Goal: Task Accomplishment & Management: Use online tool/utility

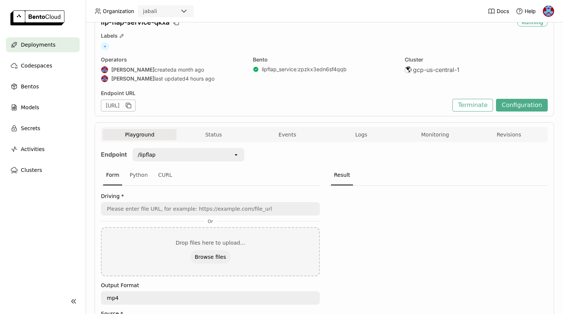
scroll to position [41, 0]
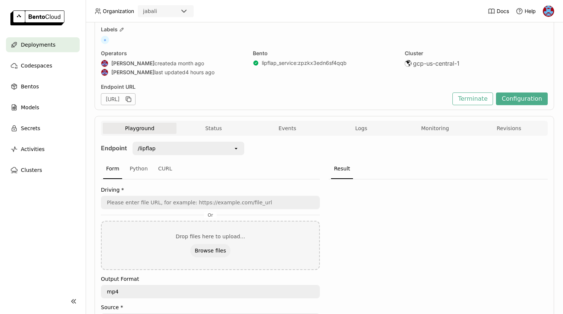
click at [366, 134] on div "Playground Status Events Logs Monitoring Revisions" at bounding box center [324, 129] width 443 height 13
click at [365, 126] on span "Logs" at bounding box center [361, 128] width 12 height 7
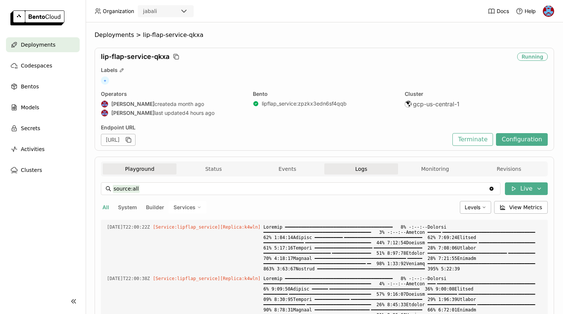
click at [149, 166] on button "Playground" at bounding box center [140, 168] width 74 height 11
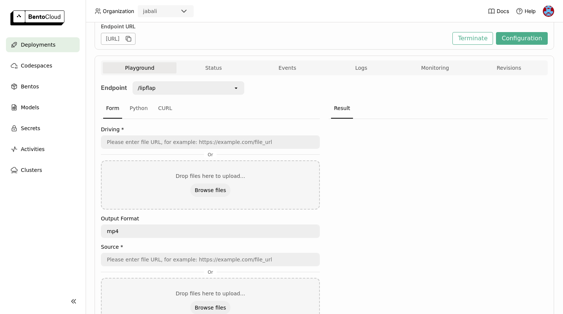
scroll to position [147, 0]
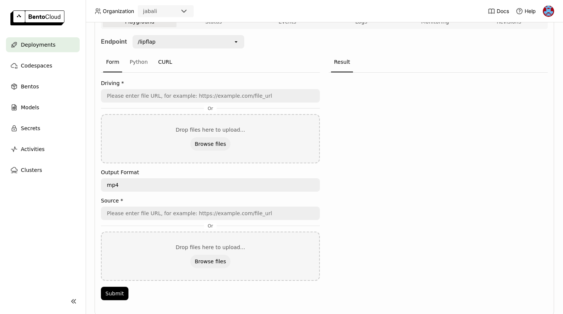
click at [169, 60] on div "CURL" at bounding box center [165, 62] width 20 height 20
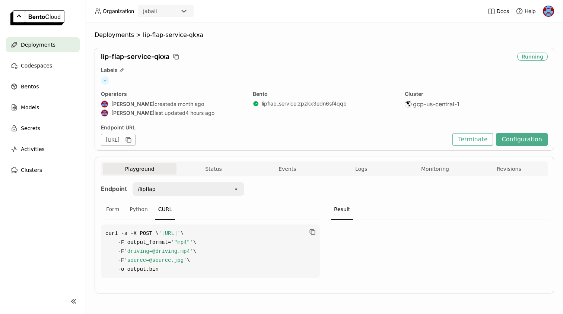
scroll to position [9, 0]
drag, startPoint x: 166, startPoint y: 270, endPoint x: 105, endPoint y: 222, distance: 77.5
click at [105, 224] on code "curl -s -X POST \ '[URL]' \ -F output_format= '"mp4"' \ -F 'driving=@driving.mp…" at bounding box center [210, 251] width 219 height 54
copy code "curl -s -X POST \ '[URL]' \ -F output_format= '"mp4"' \ -F 'driving=@driving.mp…"
click at [136, 199] on div "Python" at bounding box center [139, 209] width 24 height 20
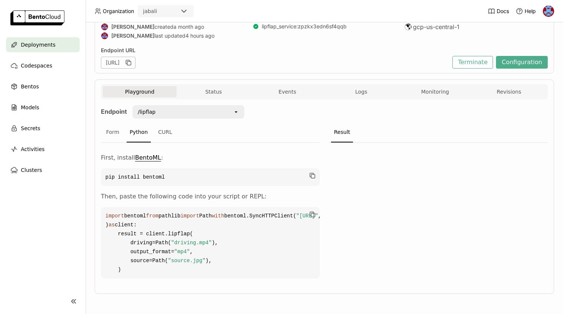
scroll to position [113, 0]
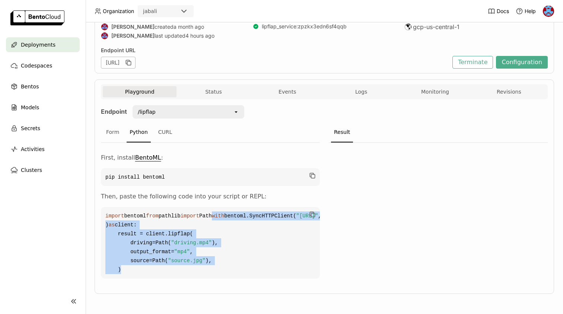
drag, startPoint x: 127, startPoint y: 270, endPoint x: 106, endPoint y: 206, distance: 67.4
click at [106, 207] on code "import bentoml from pathlib import Path with bentoml.SyncHTTPClient( "[URL]" , …" at bounding box center [210, 242] width 219 height 71
copy code "with bentoml.SyncHTTPClient( "[URL]" , ) as client: result = client.lipflap( dr…"
click at [193, 106] on div "/lipflap" at bounding box center [183, 112] width 100 height 12
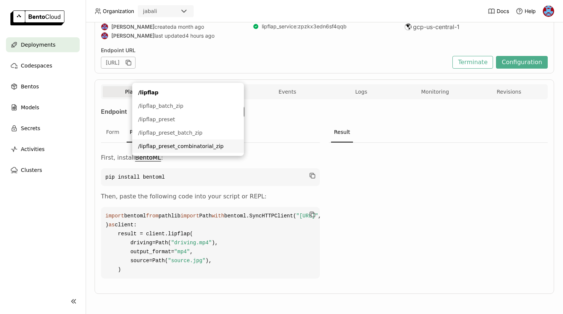
click at [187, 142] on li "/lipflap_preset_combinatorial_zip" at bounding box center [188, 145] width 112 height 13
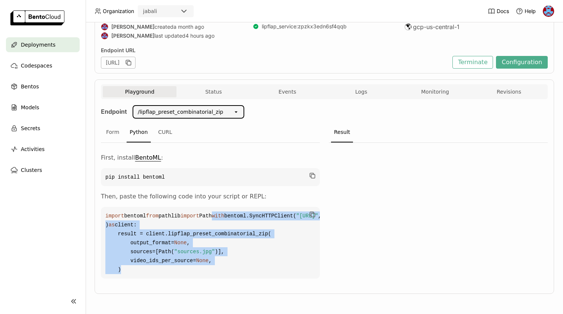
copy code "with bentoml.SyncHTTPClient( "[URL]" , ) as client: result = client.lipflap_pre…"
drag, startPoint x: 123, startPoint y: 269, endPoint x: 98, endPoint y: 209, distance: 65.4
click at [98, 209] on div "Playground Status Events Logs Monitoring Revisions Endpoint /lipflap_preset_com…" at bounding box center [324, 186] width 459 height 214
click at [116, 122] on div "Form" at bounding box center [112, 132] width 19 height 20
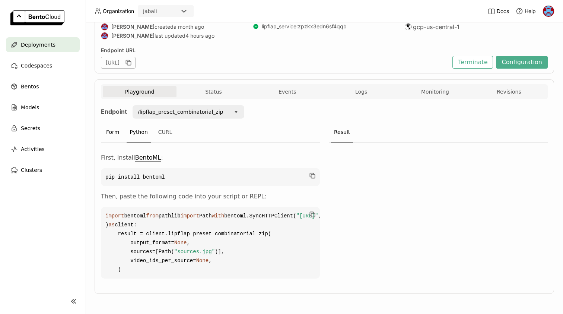
scroll to position [108, 0]
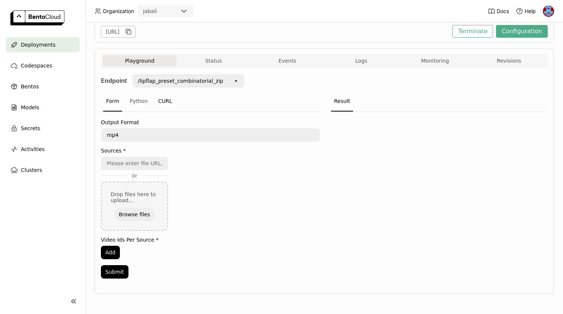
click at [163, 103] on div "CURL" at bounding box center [165, 101] width 20 height 20
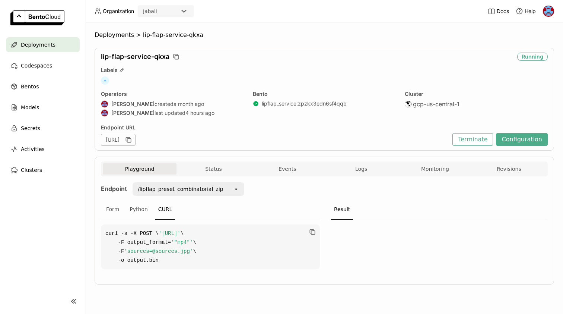
copy code "curl -s -X POST \ '[URL]' \ -F output_format= '"mp4"' \ -F 'sources=@sources.jp…"
drag, startPoint x: 163, startPoint y: 271, endPoint x: 100, endPoint y: 234, distance: 72.9
click at [100, 234] on div "Playground Status Events Logs Monitoring Revisions Endpoint /lipflap_preset_com…" at bounding box center [324, 220] width 459 height 128
click at [359, 168] on span "Logs" at bounding box center [361, 168] width 12 height 7
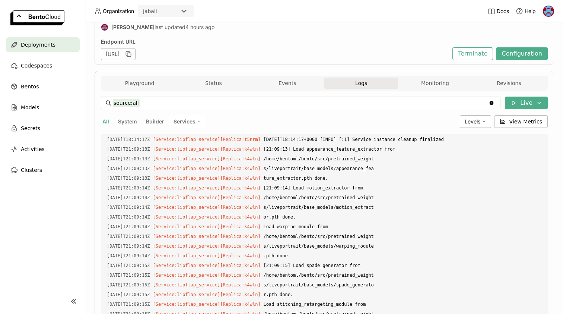
scroll to position [71, 0]
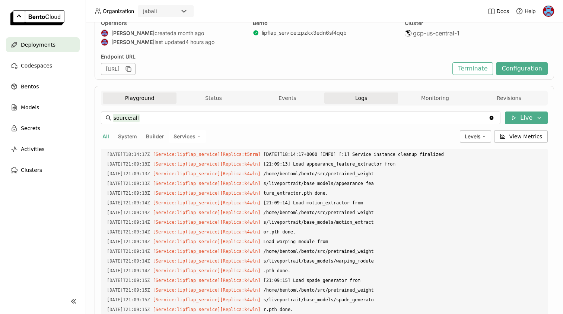
click at [126, 103] on button "Playground" at bounding box center [140, 97] width 74 height 11
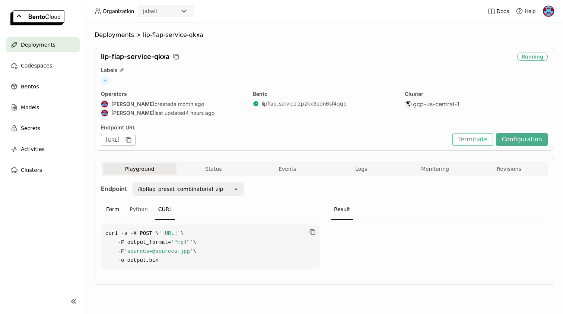
click at [114, 208] on div "Form" at bounding box center [112, 209] width 19 height 20
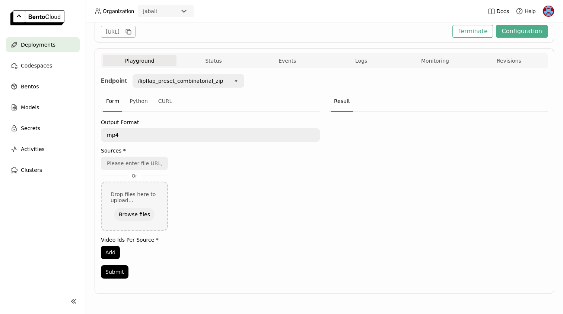
click at [133, 195] on div "Drop files here to upload..." at bounding box center [135, 197] width 48 height 12
click at [132, 219] on button "Browse files" at bounding box center [134, 213] width 40 height 13
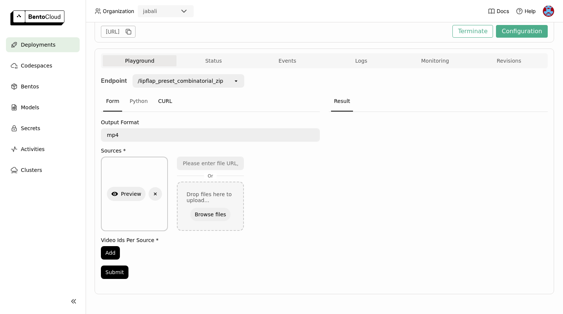
click at [160, 104] on div "CURL" at bounding box center [165, 101] width 20 height 20
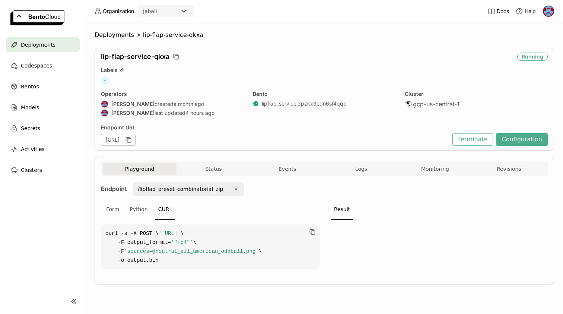
scroll to position [0, 0]
click at [111, 210] on div "Form" at bounding box center [112, 209] width 19 height 20
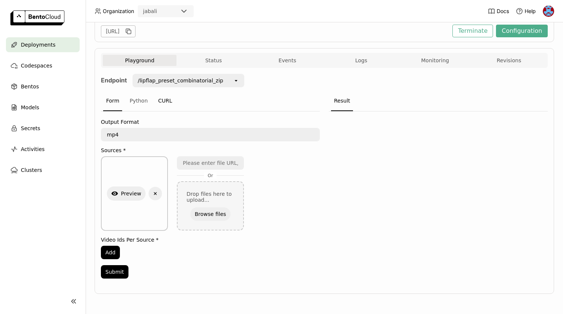
click at [164, 101] on div "CURL" at bounding box center [165, 101] width 20 height 20
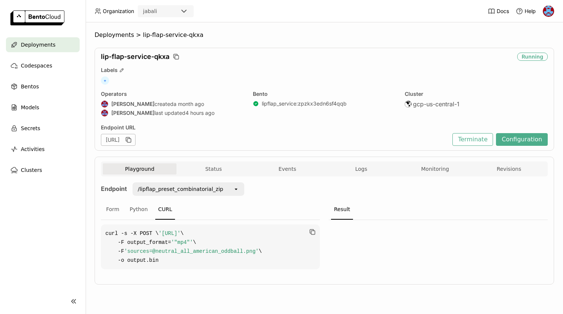
click at [144, 254] on span "'sources=@neutral_all_american_oddball.png'" at bounding box center [191, 251] width 134 height 6
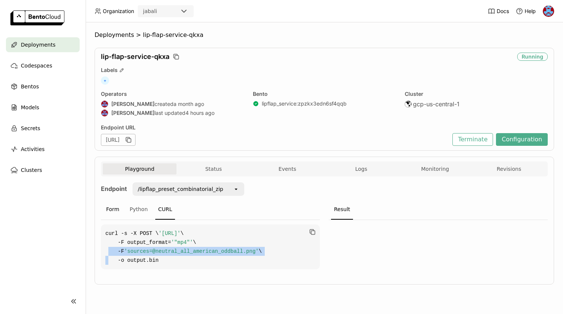
click at [113, 211] on div "Form" at bounding box center [112, 209] width 19 height 20
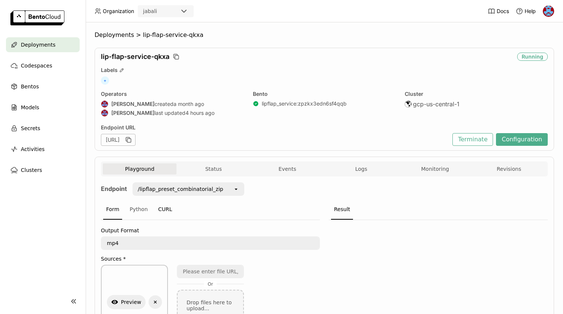
click at [170, 205] on div "CURL" at bounding box center [165, 209] width 20 height 20
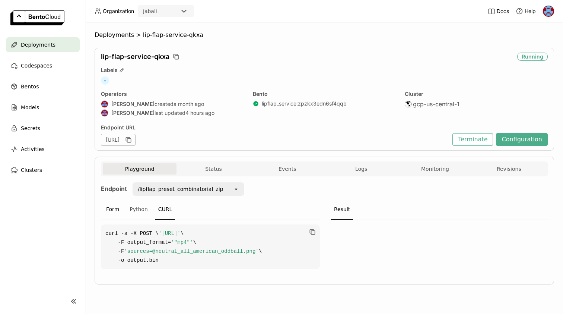
click at [114, 208] on div "Form" at bounding box center [112, 209] width 19 height 20
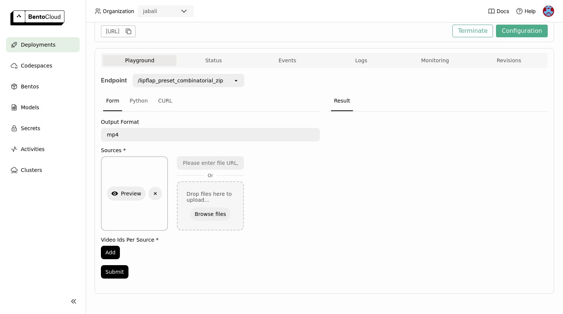
scroll to position [108, 0]
click at [137, 98] on div "Python" at bounding box center [139, 101] width 24 height 20
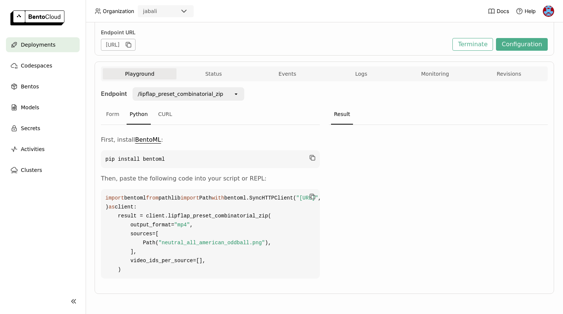
scroll to position [0, 0]
drag, startPoint x: 161, startPoint y: 243, endPoint x: 263, endPoint y: 240, distance: 102.1
click at [263, 240] on span ""neutral_all_american_oddball.png"" at bounding box center [212, 242] width 106 height 6
click at [115, 104] on div "Form" at bounding box center [112, 114] width 19 height 20
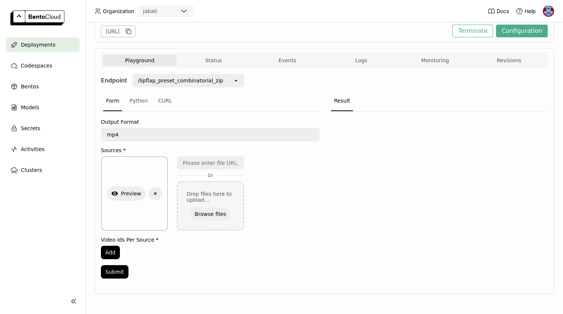
scroll to position [108, 0]
click at [139, 104] on div "Python" at bounding box center [139, 101] width 24 height 20
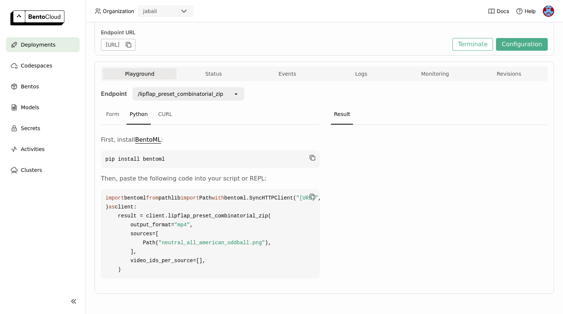
scroll to position [131, 0]
click at [163, 104] on div "CURL" at bounding box center [165, 114] width 20 height 20
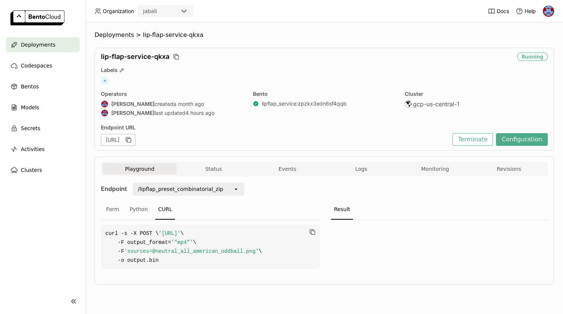
scroll to position [0, 0]
drag, startPoint x: 260, startPoint y: 259, endPoint x: 160, endPoint y: 258, distance: 99.8
click at [160, 254] on span "'sources=@neutral_all_american_oddball.png'" at bounding box center [191, 251] width 134 height 6
click at [112, 209] on div "Form" at bounding box center [112, 209] width 19 height 20
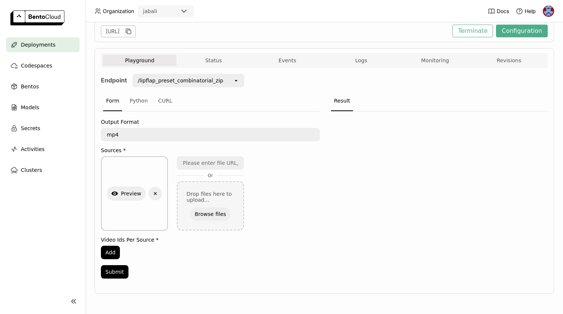
scroll to position [108, 0]
click at [170, 99] on div "CURL" at bounding box center [165, 101] width 20 height 20
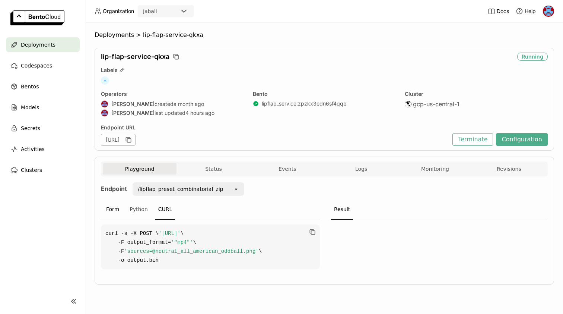
click at [112, 206] on div "Form" at bounding box center [112, 209] width 19 height 20
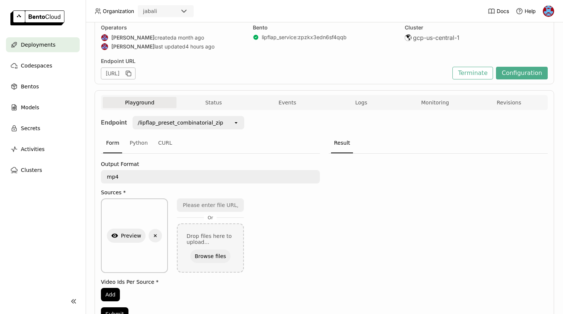
scroll to position [71, 0]
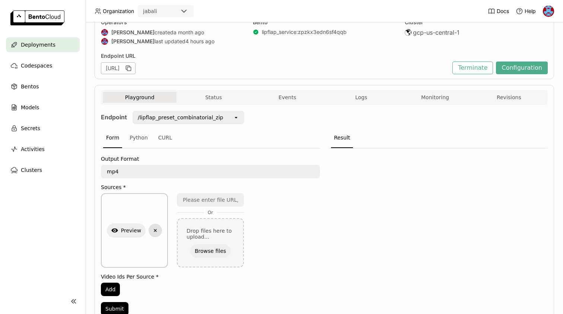
click at [156, 231] on icon "button" at bounding box center [155, 230] width 3 height 3
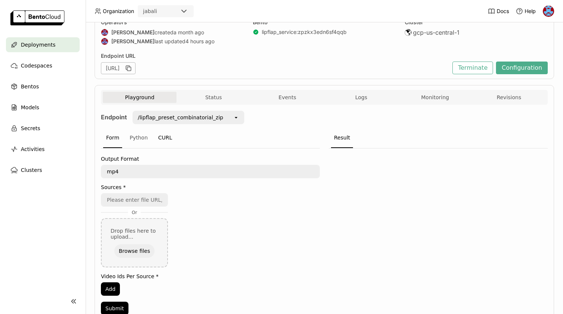
click at [165, 136] on div "CURL" at bounding box center [165, 138] width 20 height 20
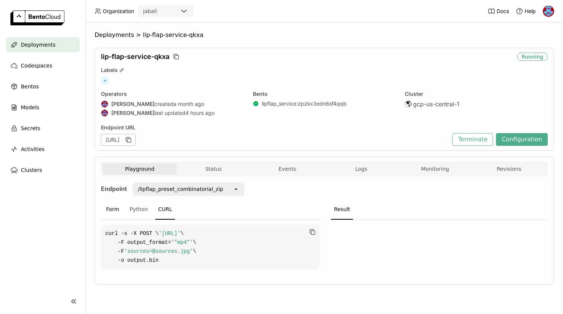
scroll to position [0, 0]
click at [111, 210] on div "Form" at bounding box center [112, 209] width 19 height 20
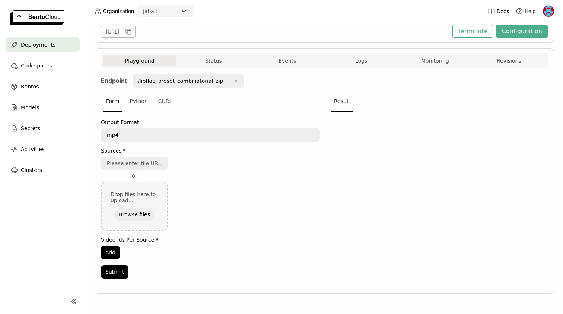
scroll to position [108, 0]
click at [130, 215] on button "Browse files" at bounding box center [134, 213] width 40 height 13
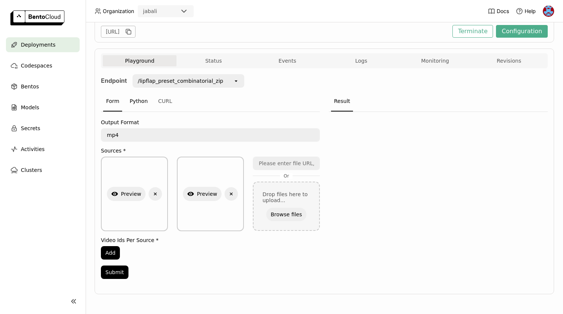
click at [135, 100] on div "Python" at bounding box center [139, 101] width 24 height 20
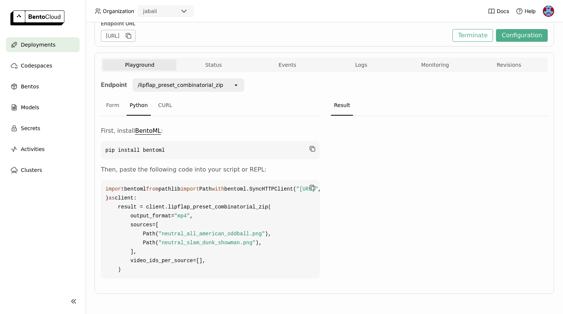
scroll to position [140, 0]
click at [165, 95] on div "CURL" at bounding box center [165, 105] width 20 height 20
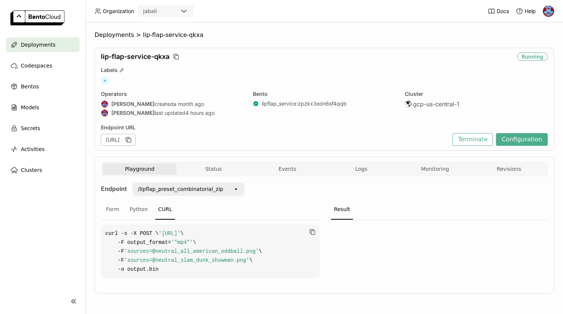
scroll to position [0, 0]
click at [139, 251] on span "'sources=@neutral_all_american_oddball.png'" at bounding box center [191, 251] width 134 height 6
click at [140, 262] on span "'sources=@neutral_slam_dunk_showman.png'" at bounding box center [186, 260] width 125 height 6
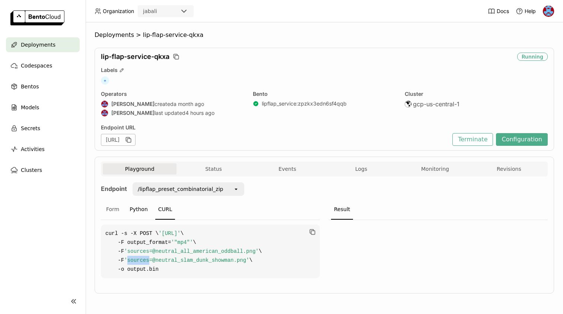
click at [141, 202] on div "Python" at bounding box center [139, 209] width 24 height 20
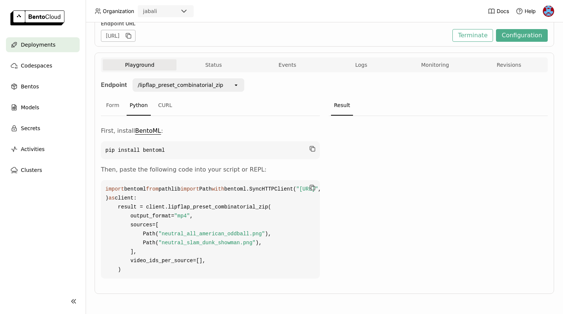
scroll to position [140, 0]
click at [162, 95] on div "CURL" at bounding box center [165, 105] width 20 height 20
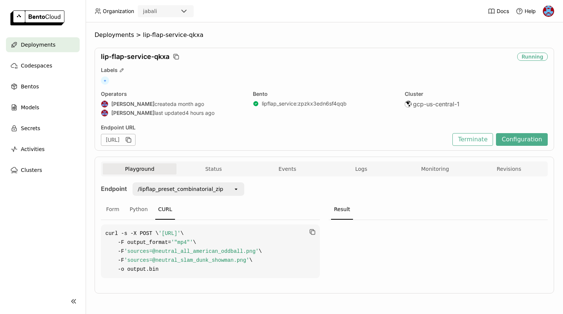
click at [139, 252] on span "'sources=@neutral_all_american_oddball.png'" at bounding box center [191, 251] width 134 height 6
click at [137, 203] on div "Python" at bounding box center [139, 209] width 24 height 20
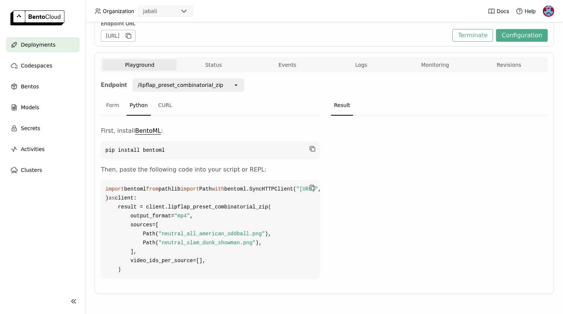
scroll to position [140, 0]
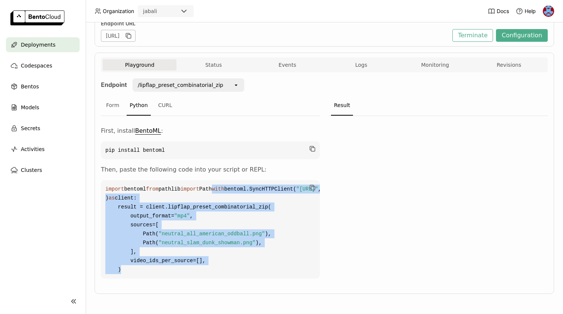
drag, startPoint x: 123, startPoint y: 270, endPoint x: 96, endPoint y: 177, distance: 96.4
click at [96, 177] on div "Playground Status Events Logs Monitoring Revisions Endpoint /lipflap_preset_com…" at bounding box center [324, 173] width 459 height 241
copy code "with bentoml.SyncHTTPClient( "[URL]" , ) as client: result = client.lipflap_pre…"
click at [167, 95] on div "CURL" at bounding box center [165, 105] width 20 height 20
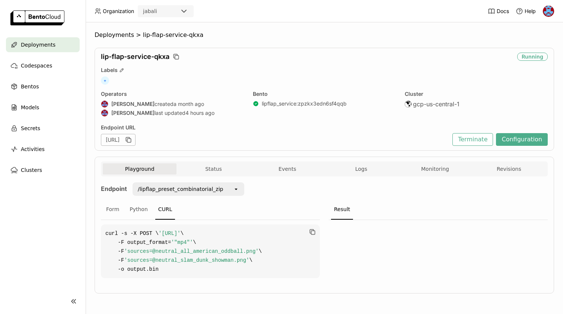
scroll to position [9, 0]
click at [114, 202] on div "Form" at bounding box center [112, 209] width 19 height 20
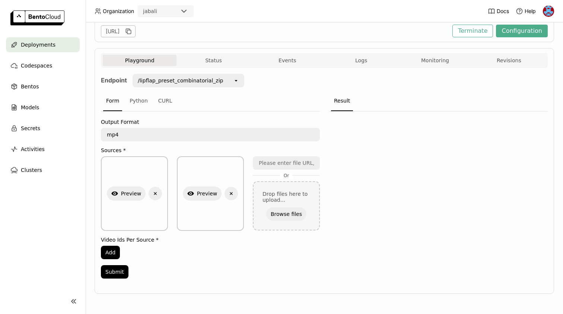
scroll to position [108, 0]
click at [168, 95] on div "CURL" at bounding box center [165, 101] width 20 height 20
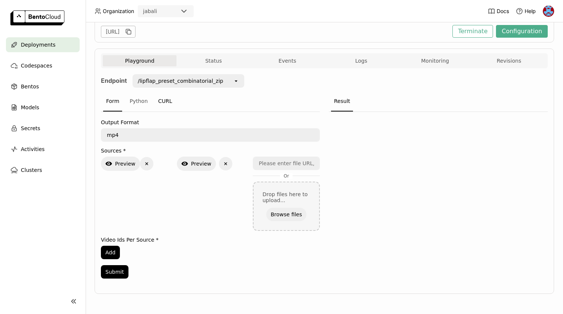
scroll to position [9, 0]
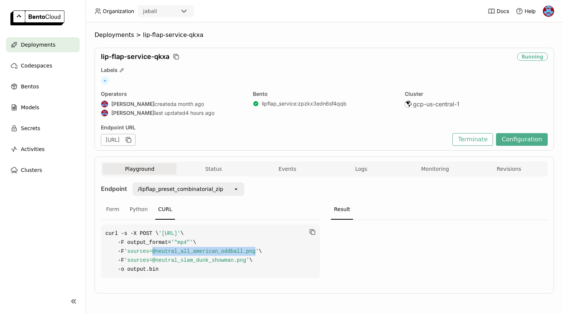
drag, startPoint x: 157, startPoint y: 251, endPoint x: 260, endPoint y: 253, distance: 103.2
click at [258, 253] on span "'sources=@neutral_all_american_oddball.png'" at bounding box center [191, 251] width 134 height 6
click at [251, 203] on div "Form Python CURL" at bounding box center [210, 209] width 219 height 20
click at [363, 163] on button "Logs" at bounding box center [361, 168] width 74 height 11
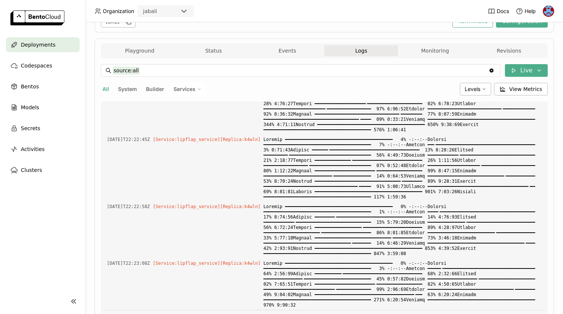
scroll to position [107, 0]
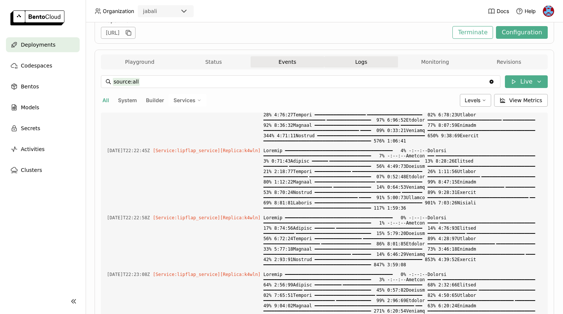
click at [290, 67] on button "Events" at bounding box center [288, 61] width 74 height 11
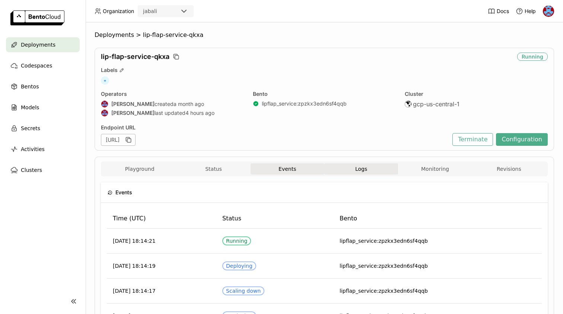
click at [366, 166] on span "Logs" at bounding box center [361, 168] width 12 height 7
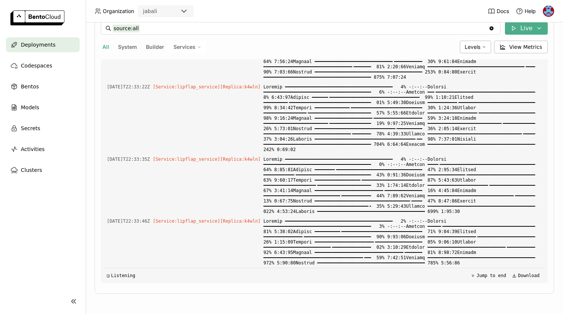
click at [130, 47] on span "System" at bounding box center [127, 47] width 19 height 6
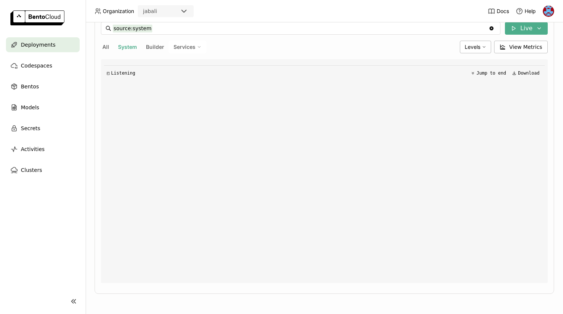
click at [191, 45] on span "Services" at bounding box center [185, 47] width 22 height 7
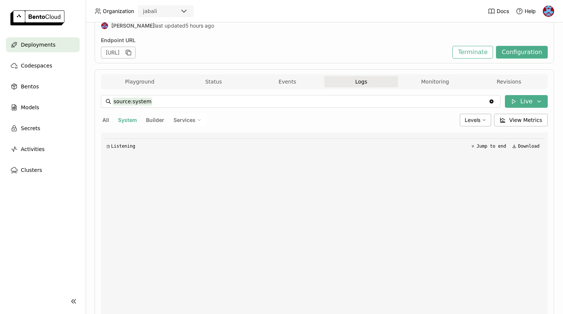
scroll to position [68, 0]
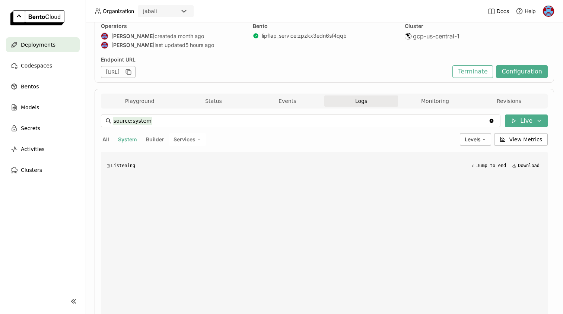
click at [106, 137] on span "All" at bounding box center [105, 139] width 7 height 6
type input "source:all"
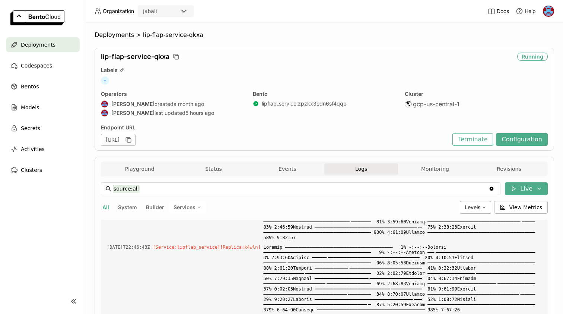
scroll to position [0, 0]
click at [217, 168] on button "Status" at bounding box center [213, 168] width 74 height 11
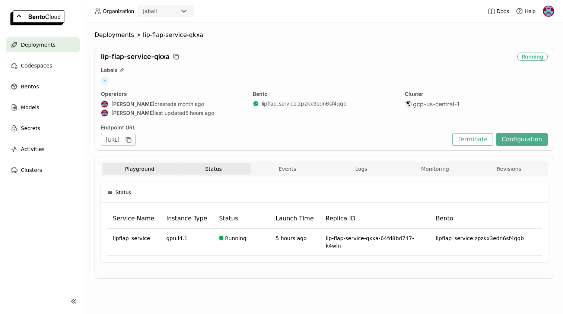
click at [137, 165] on button "Playground" at bounding box center [140, 168] width 74 height 11
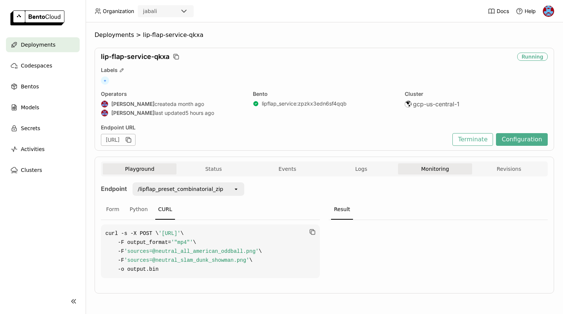
click at [436, 170] on button "Monitoring" at bounding box center [435, 168] width 74 height 11
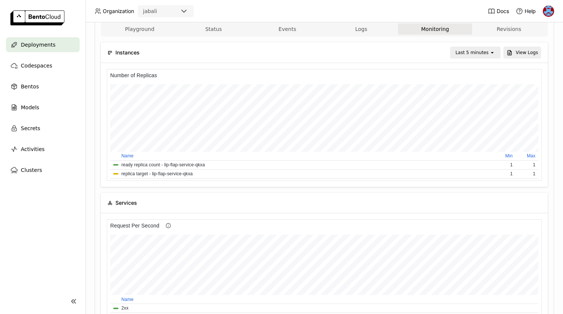
scroll to position [118, 0]
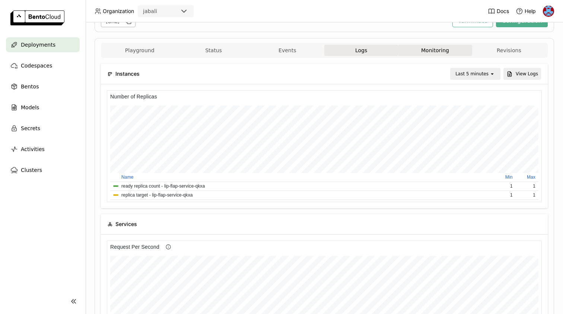
click at [372, 51] on button "Logs" at bounding box center [361, 50] width 74 height 11
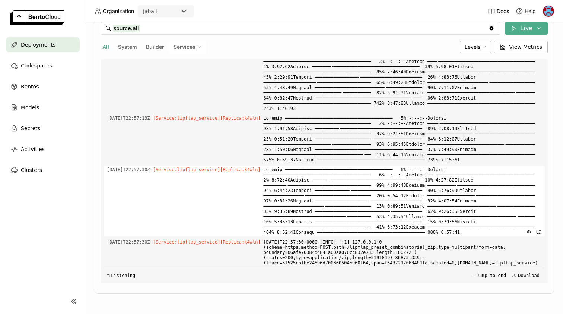
click at [300, 165] on span at bounding box center [403, 200] width 278 height 71
